Goal: Transaction & Acquisition: Purchase product/service

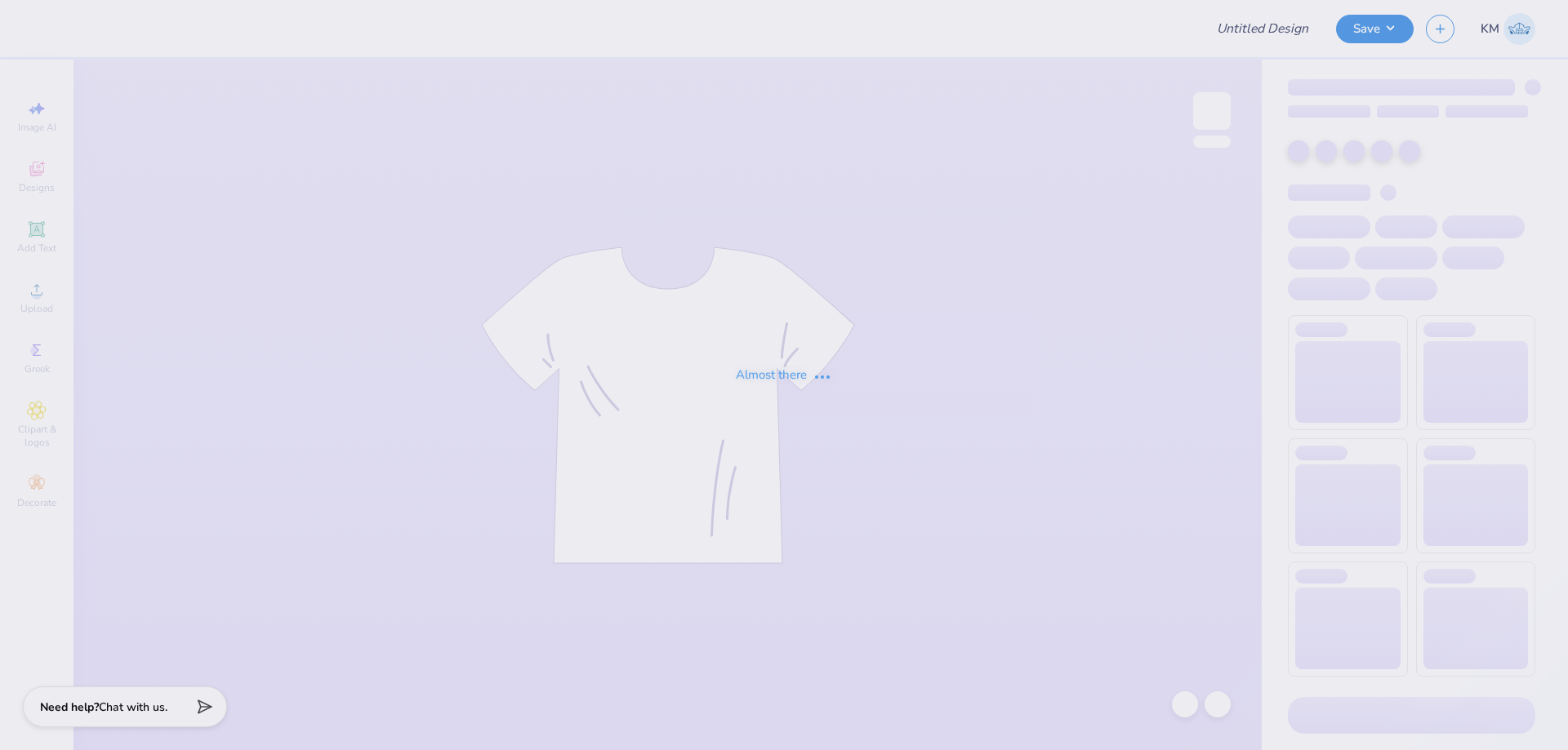
type input "Chi Phi Fall Rush 2025"
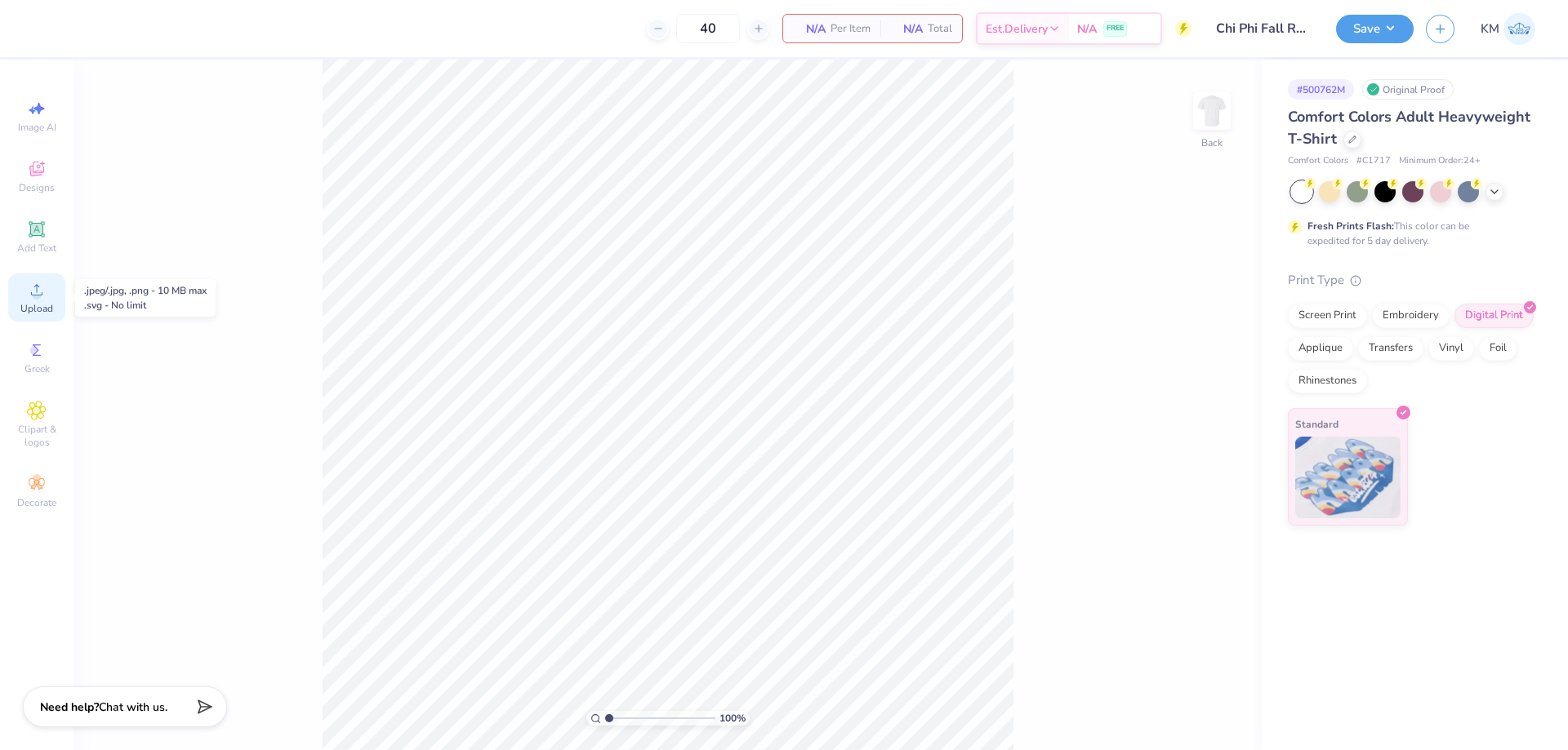
click at [51, 303] on span "Upload" at bounding box center [37, 309] width 33 height 14
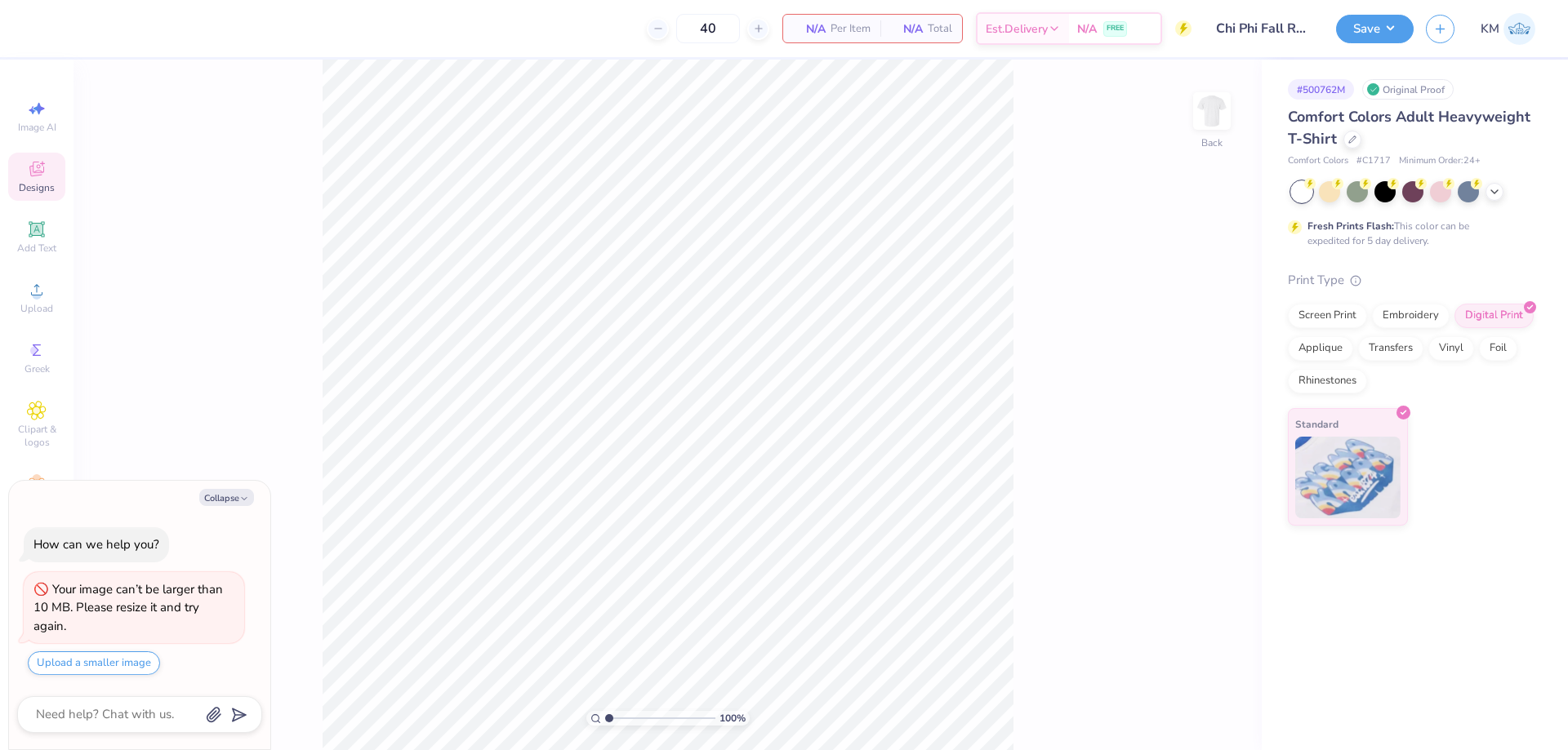
click at [40, 178] on icon at bounding box center [37, 169] width 19 height 19
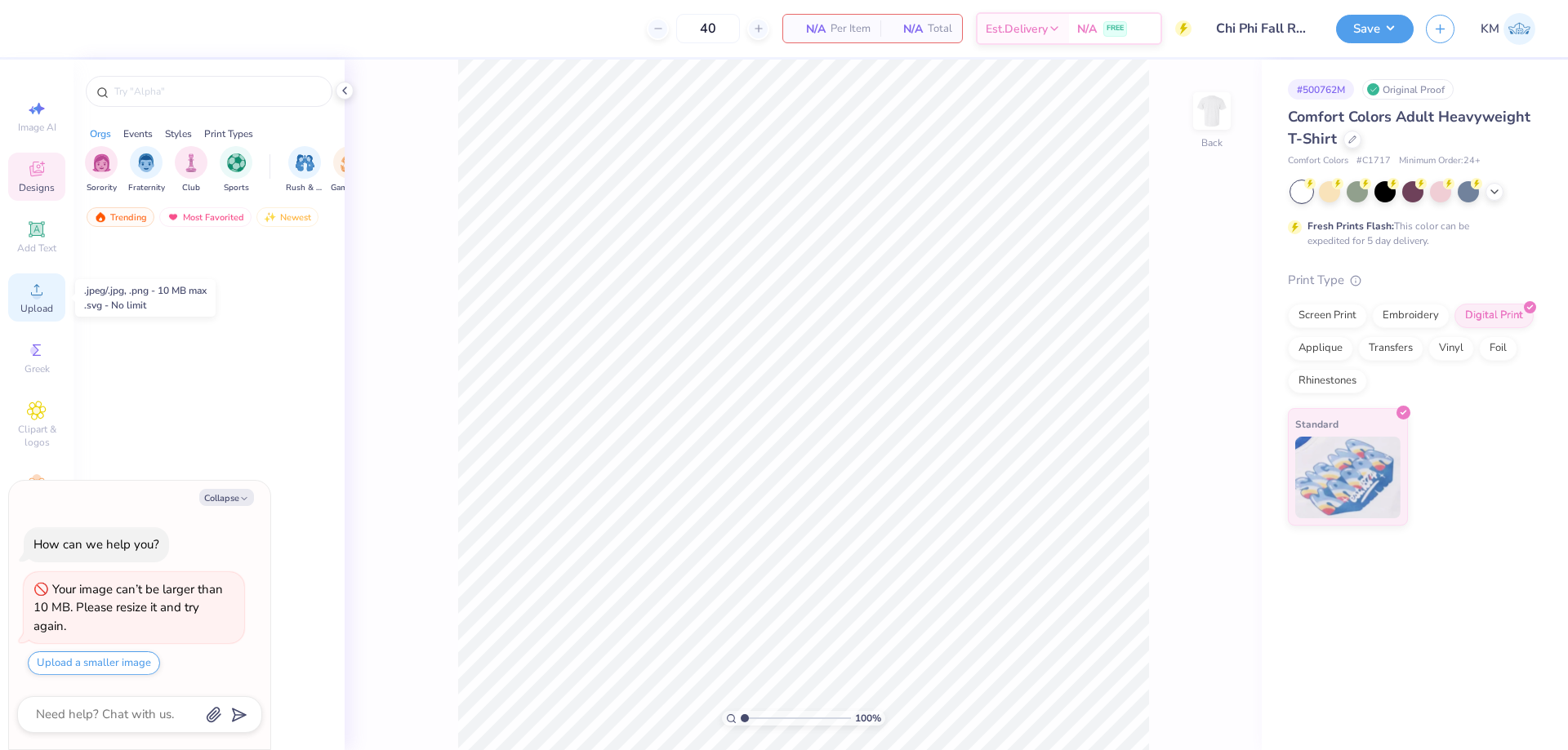
click at [42, 304] on span "Upload" at bounding box center [37, 309] width 33 height 14
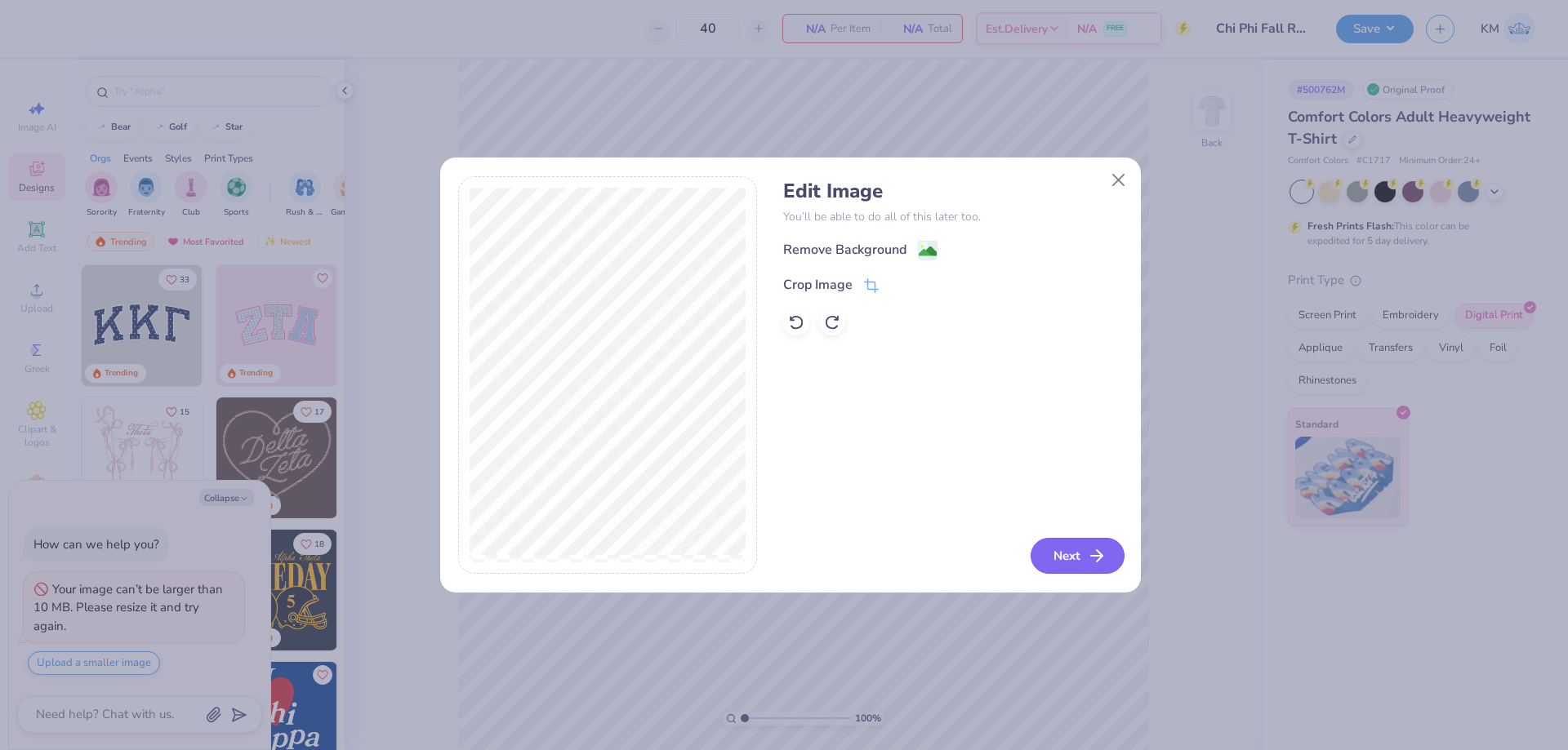
click at [1060, 551] on button "Next" at bounding box center [1077, 556] width 94 height 36
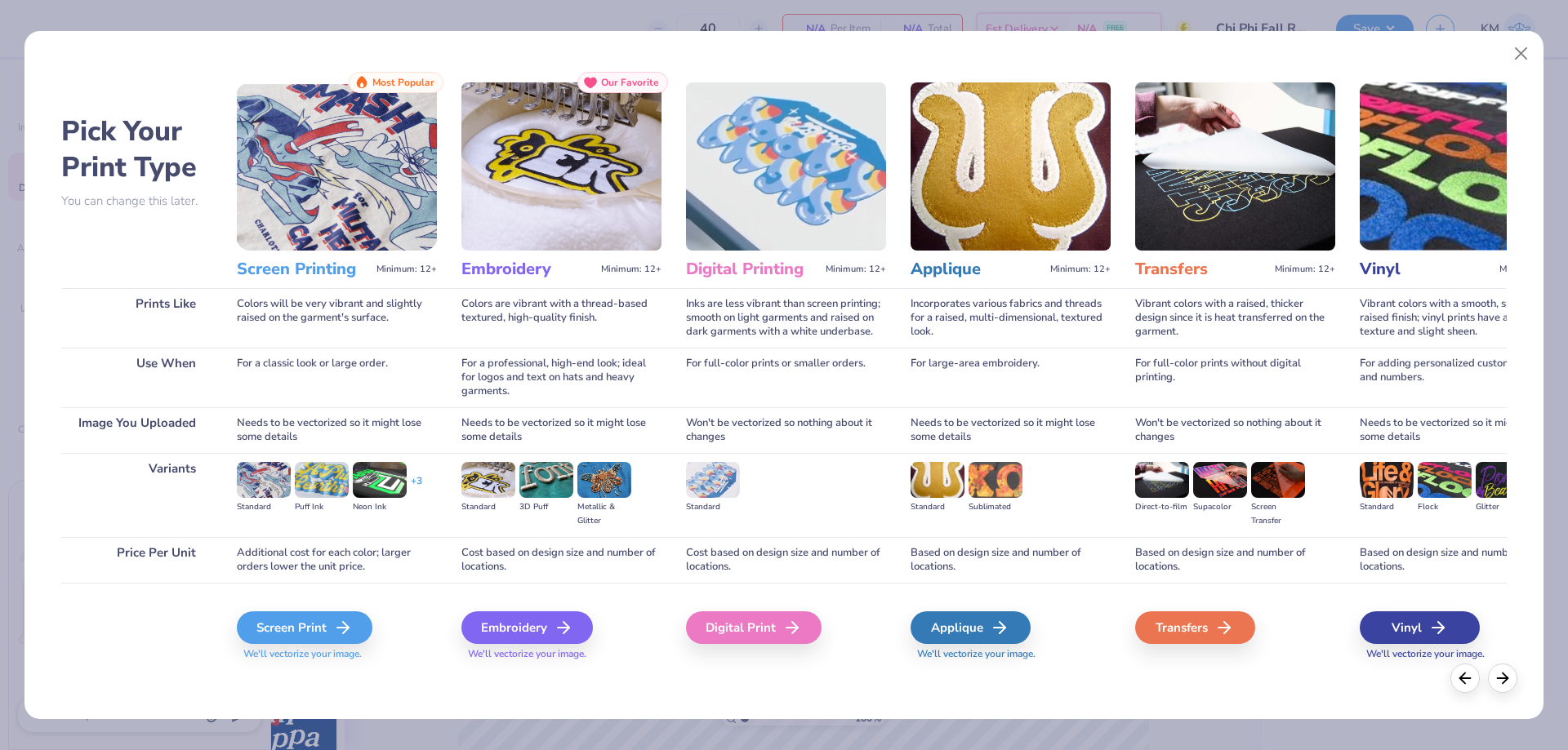
click at [789, 198] on img at bounding box center [786, 166] width 200 height 168
click at [742, 626] on div "Digital Print" at bounding box center [756, 628] width 135 height 33
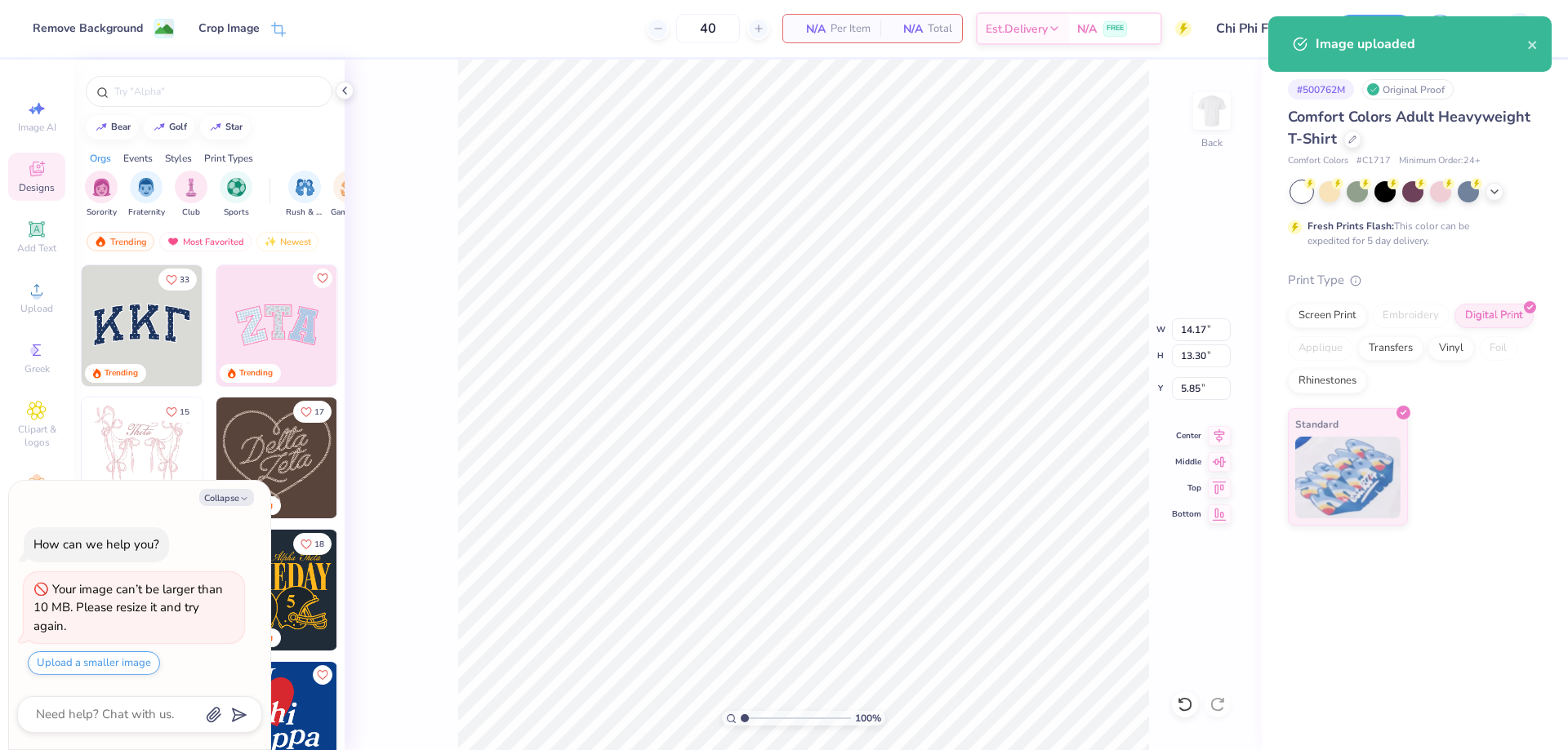
type textarea "x"
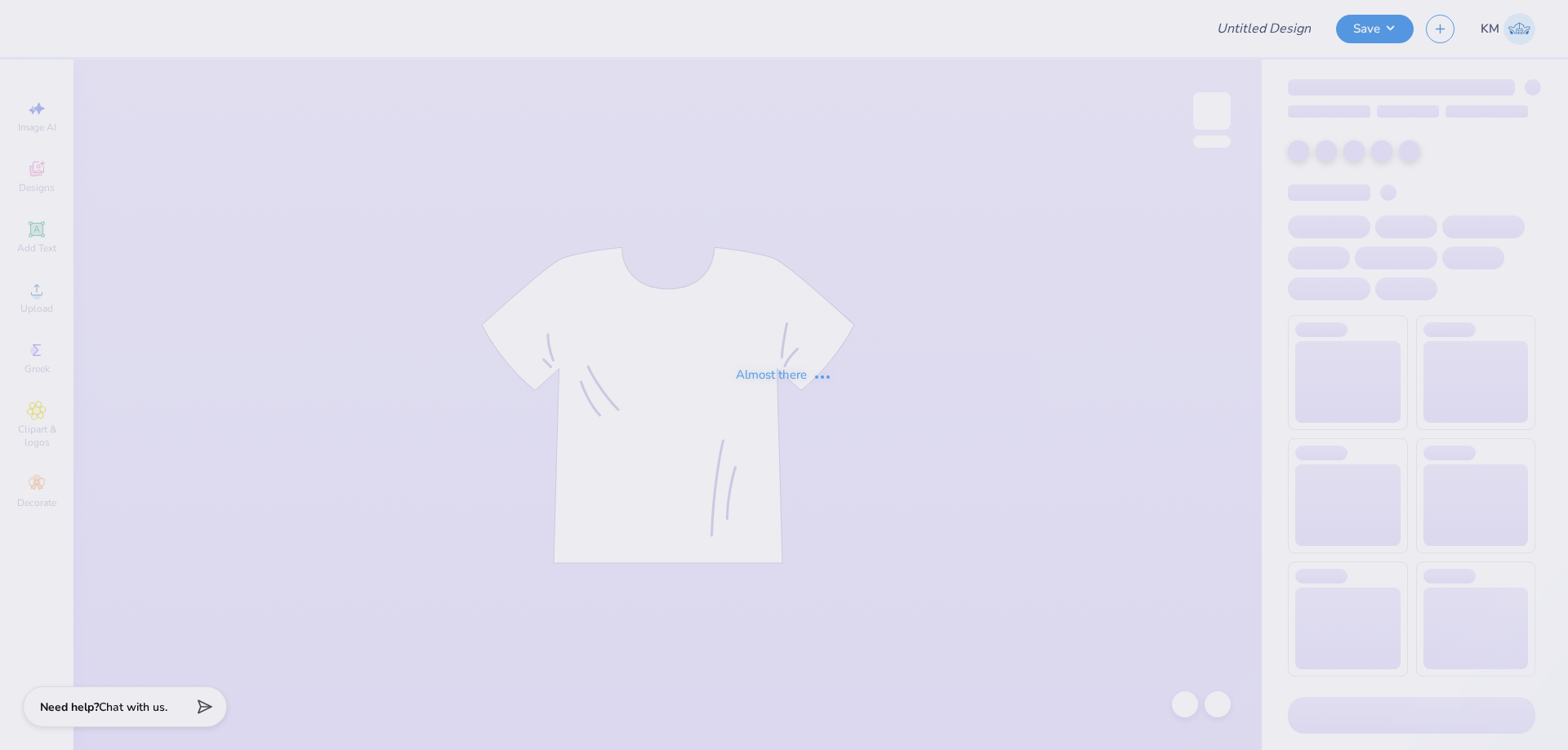
type input "Chi Phi Fall Rush 2025"
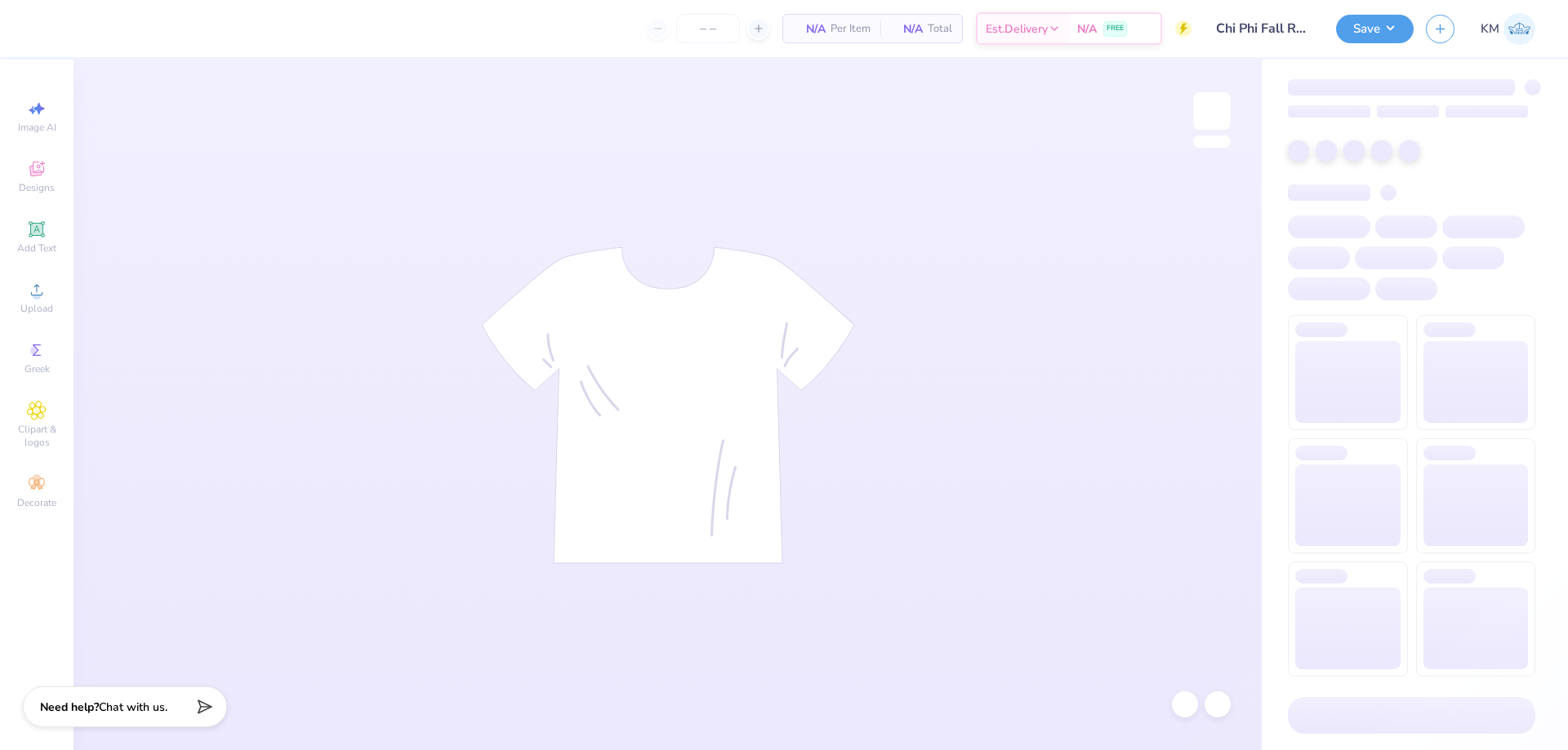
type input "40"
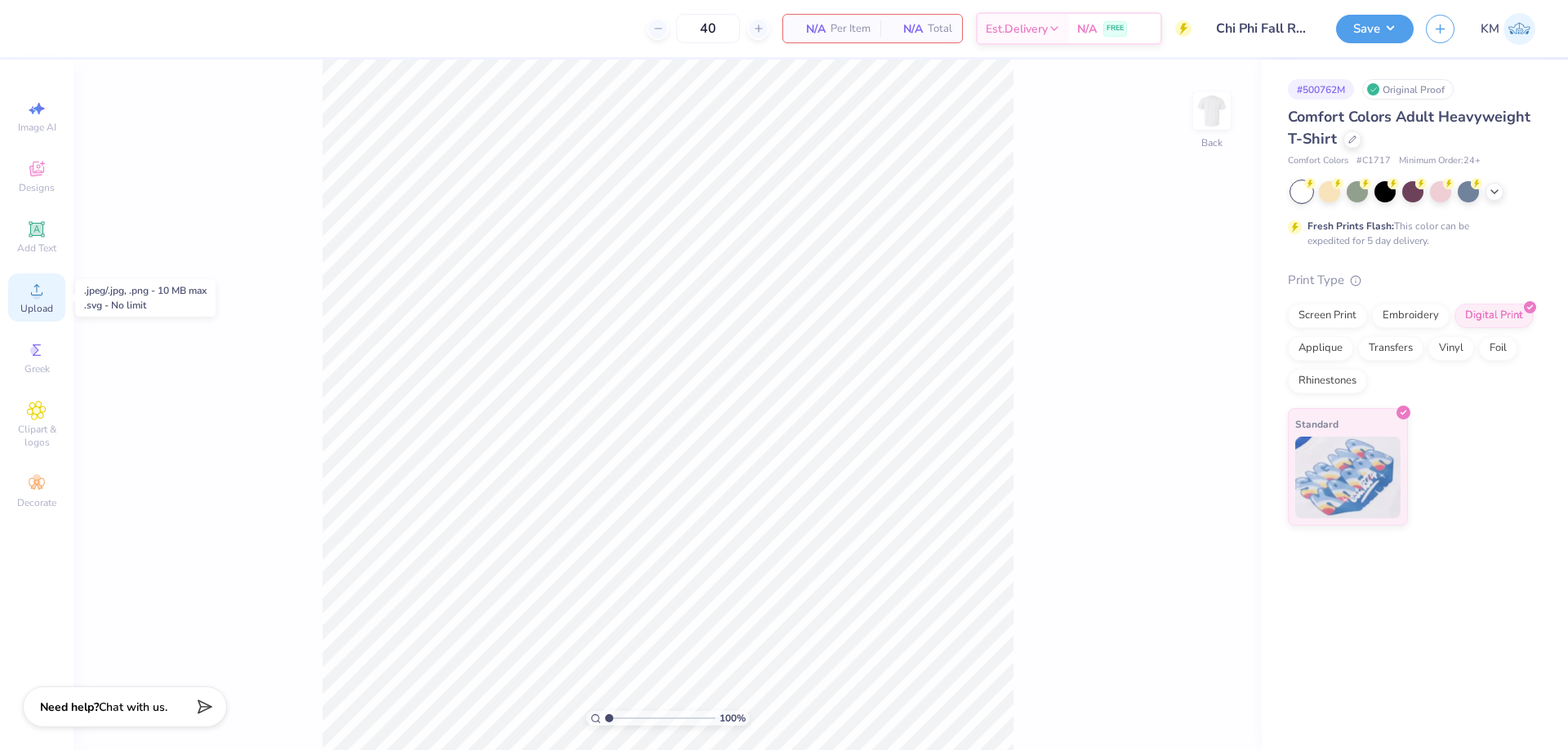
click at [42, 288] on icon at bounding box center [37, 290] width 19 height 19
click at [44, 292] on icon at bounding box center [37, 290] width 19 height 19
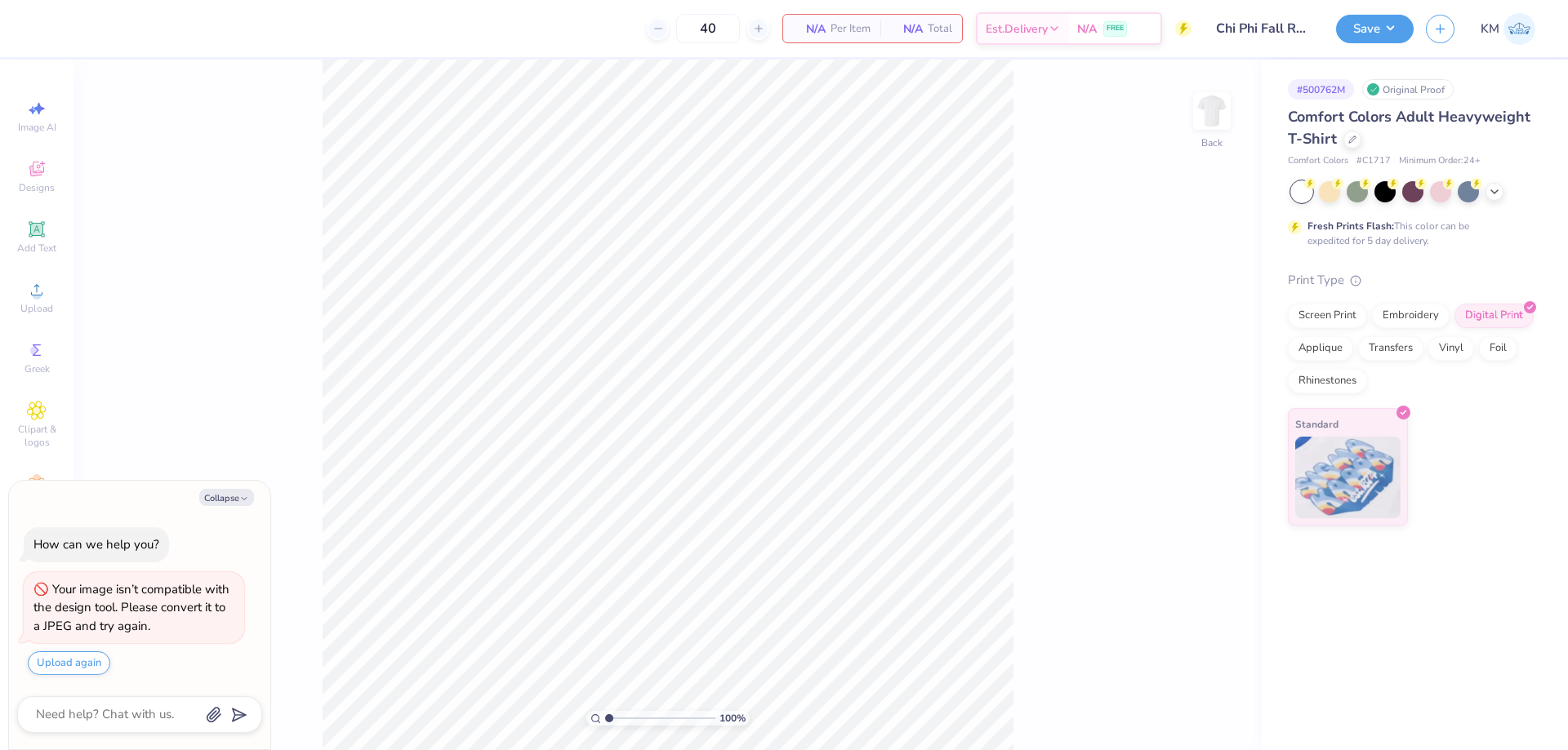
click at [1496, 66] on div "# 500762M Original Proof Comfort Colors Adult Heavyweight T-Shirt Comfort Color…" at bounding box center [1414, 293] width 306 height 466
